Goal: Transaction & Acquisition: Subscribe to service/newsletter

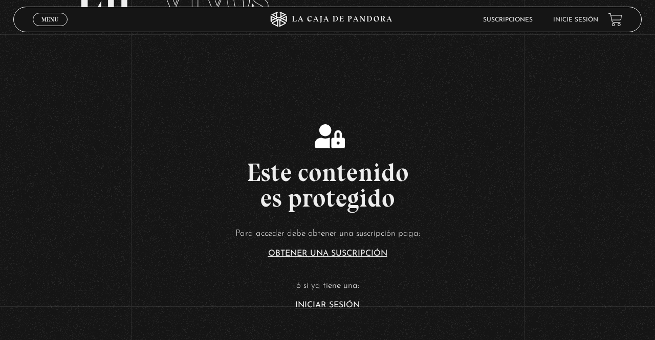
click at [294, 258] on link "Obtener una suscripción" at bounding box center [327, 254] width 119 height 8
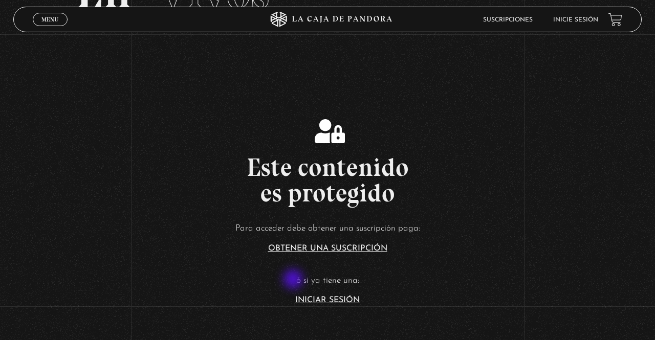
scroll to position [136, 0]
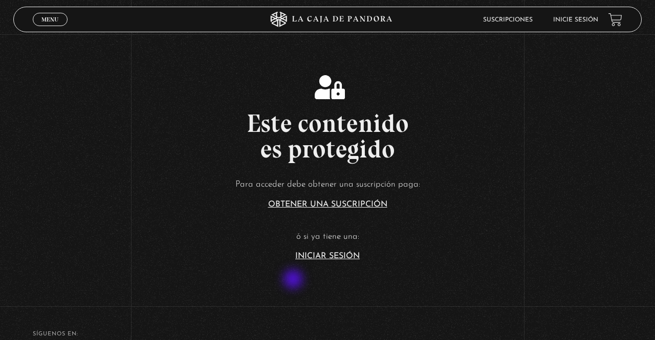
click at [319, 260] on link "Iniciar Sesión" at bounding box center [327, 256] width 64 height 8
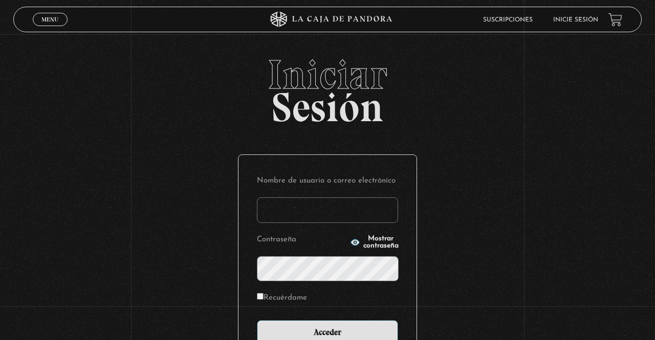
click at [276, 214] on input "Nombre de usuario o correo electrónico" at bounding box center [327, 210] width 141 height 26
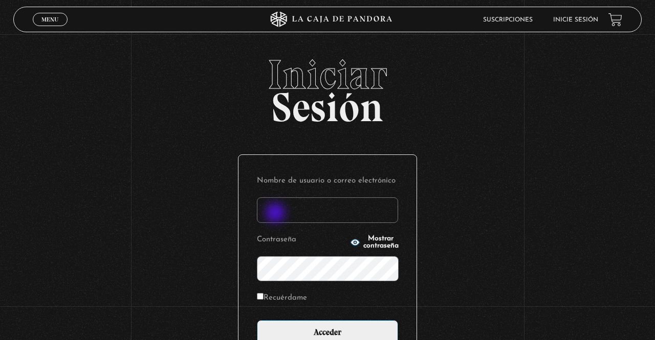
type input "mramirez33"
click at [257, 320] on input "Acceder" at bounding box center [327, 333] width 141 height 26
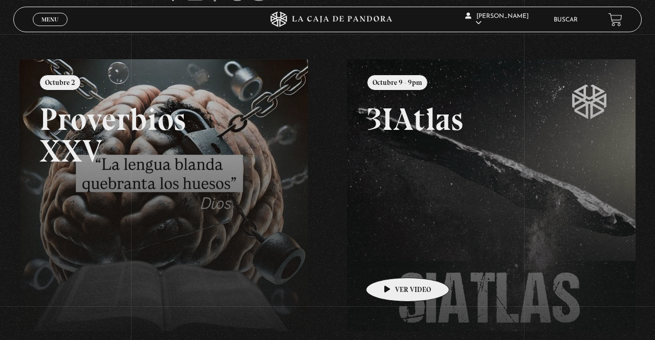
scroll to position [128, 0]
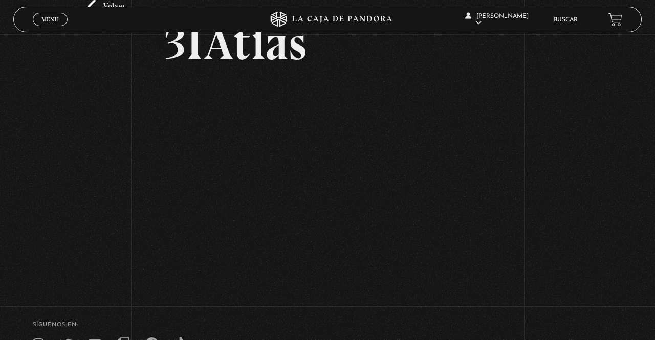
scroll to position [71, 0]
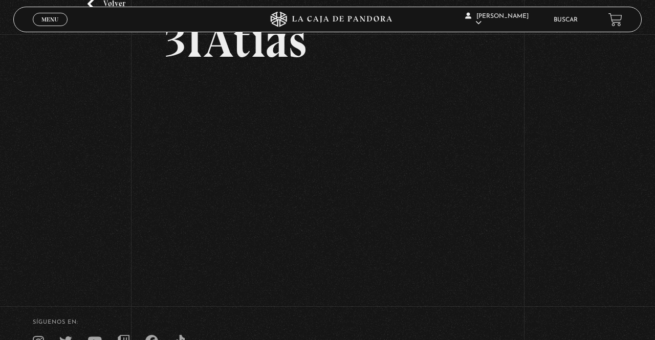
click at [569, 205] on div "Volver Octubre 9 - 9pm 3IAtlas" at bounding box center [327, 123] width 655 height 321
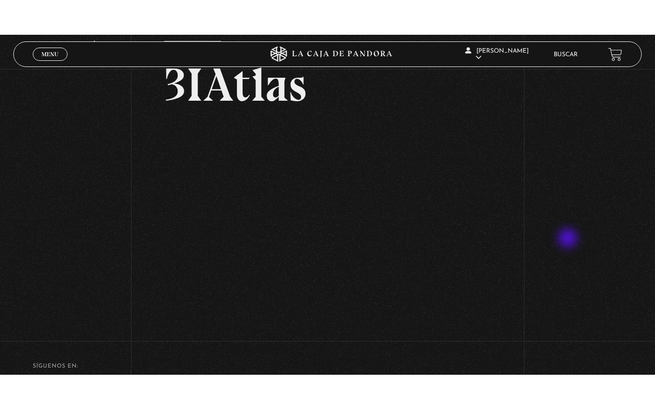
scroll to position [62, 0]
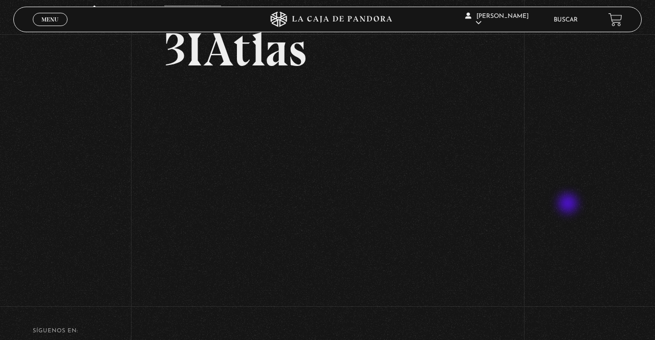
click at [542, 231] on div "Volver Octubre 9 - 9pm 3IAtlas" at bounding box center [327, 132] width 655 height 321
